Goal: Transaction & Acquisition: Obtain resource

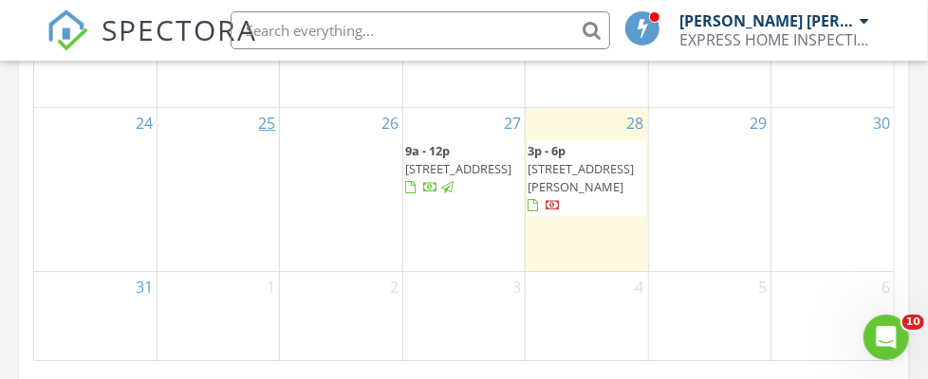
scroll to position [2592, 0]
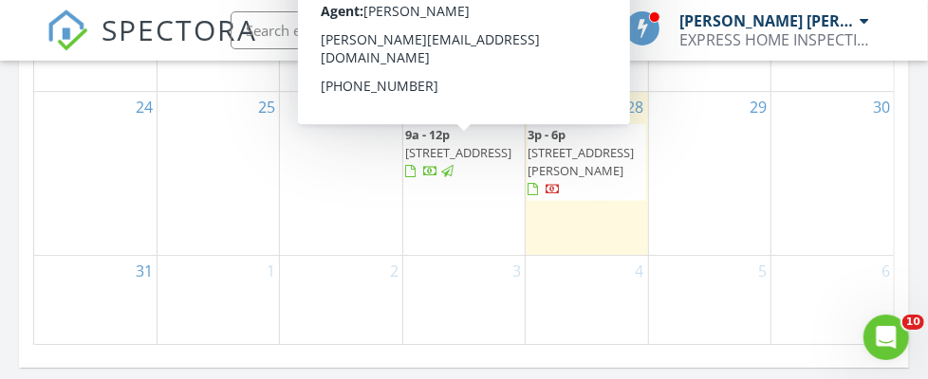
click at [462, 161] on span "23677 E Park Rd, Farmington 61531" at bounding box center [458, 152] width 106 height 17
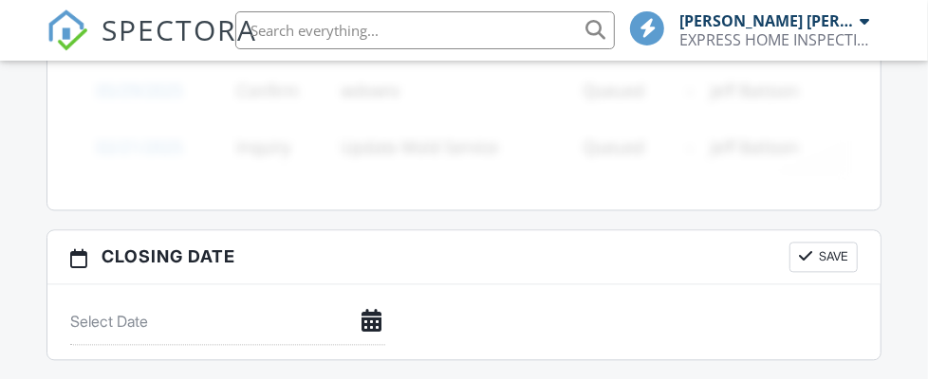
scroll to position [1675, 0]
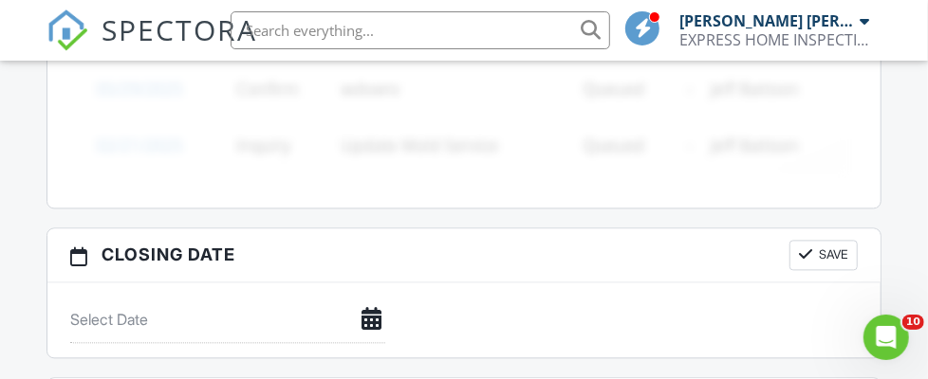
scroll to position [0, 0]
